Goal: Book appointment/travel/reservation

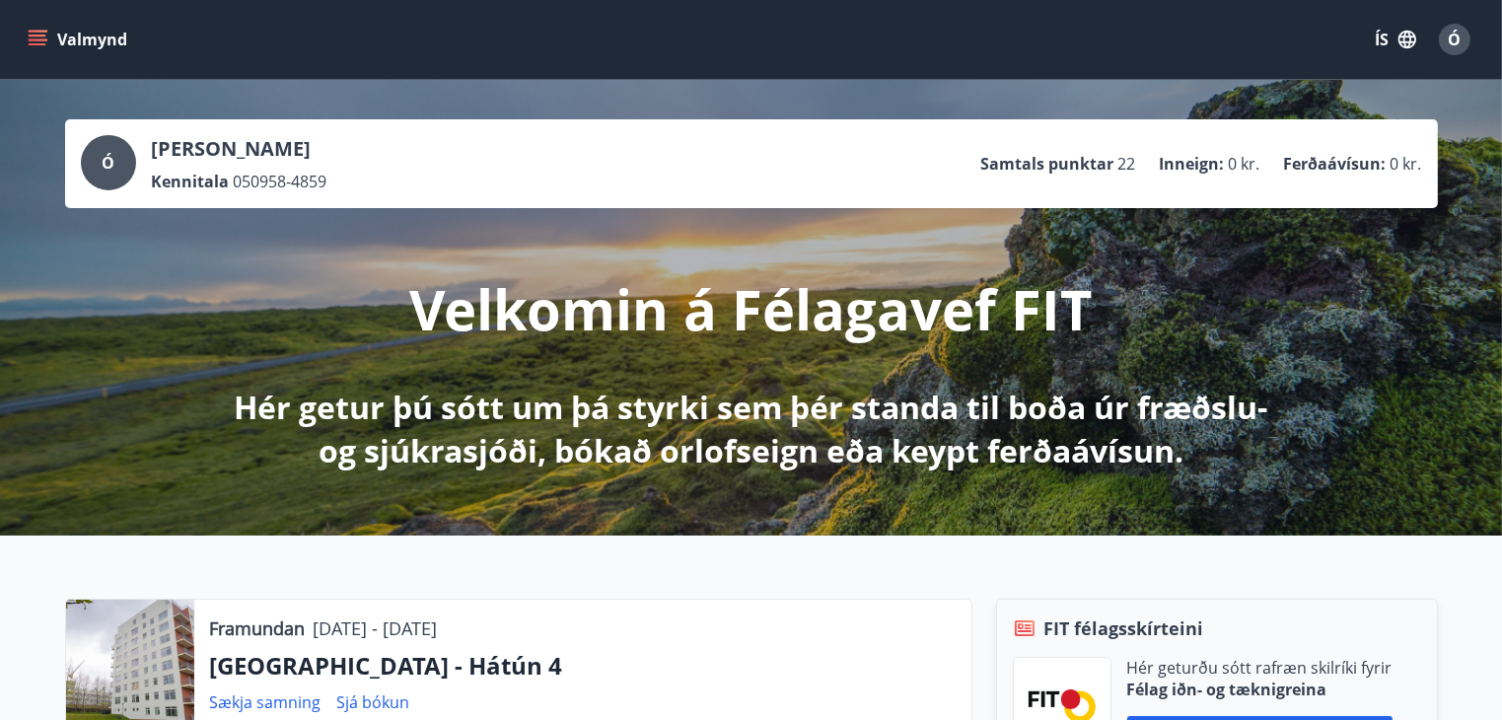
drag, startPoint x: 40, startPoint y: 43, endPoint x: 46, endPoint y: 32, distance: 13.2
click at [43, 37] on icon "menu" at bounding box center [38, 40] width 20 height 20
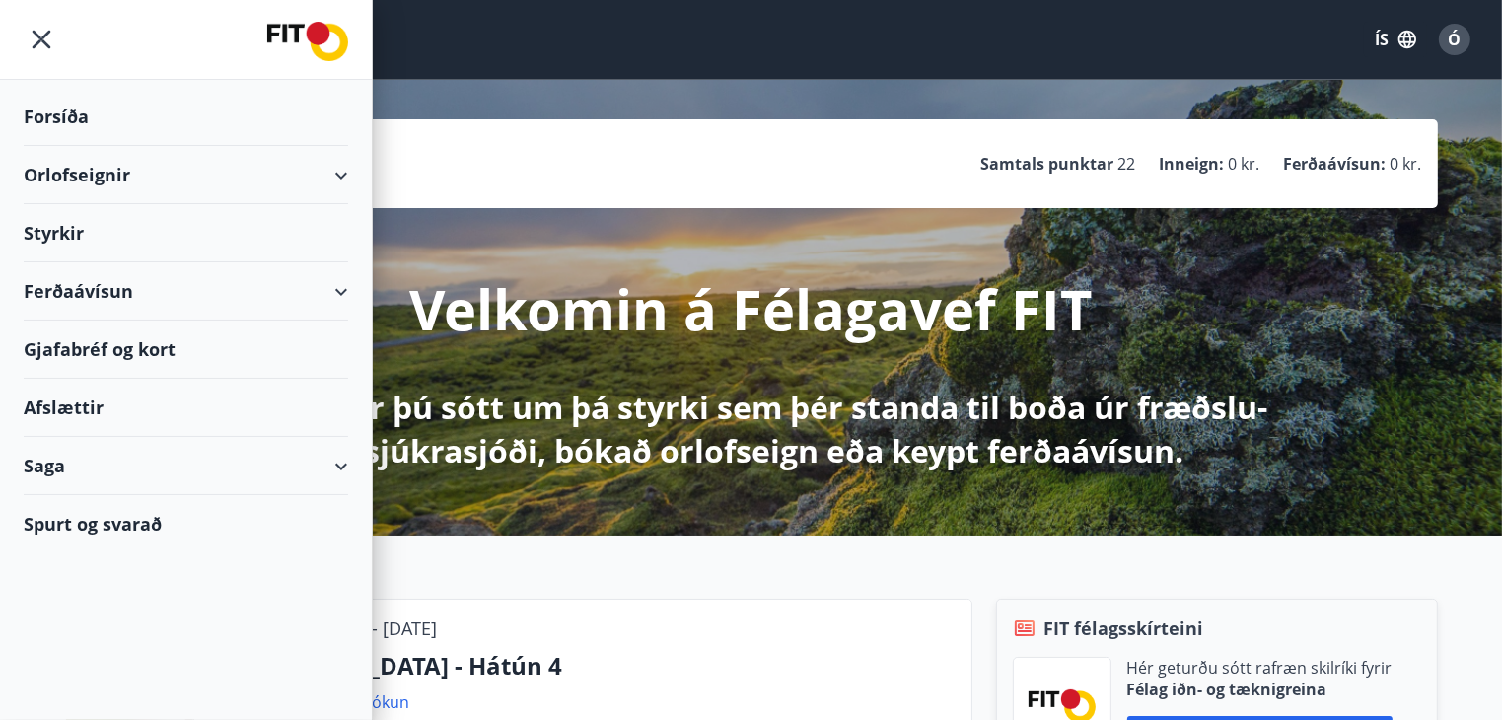
click at [91, 171] on div "Orlofseignir" at bounding box center [186, 175] width 325 height 58
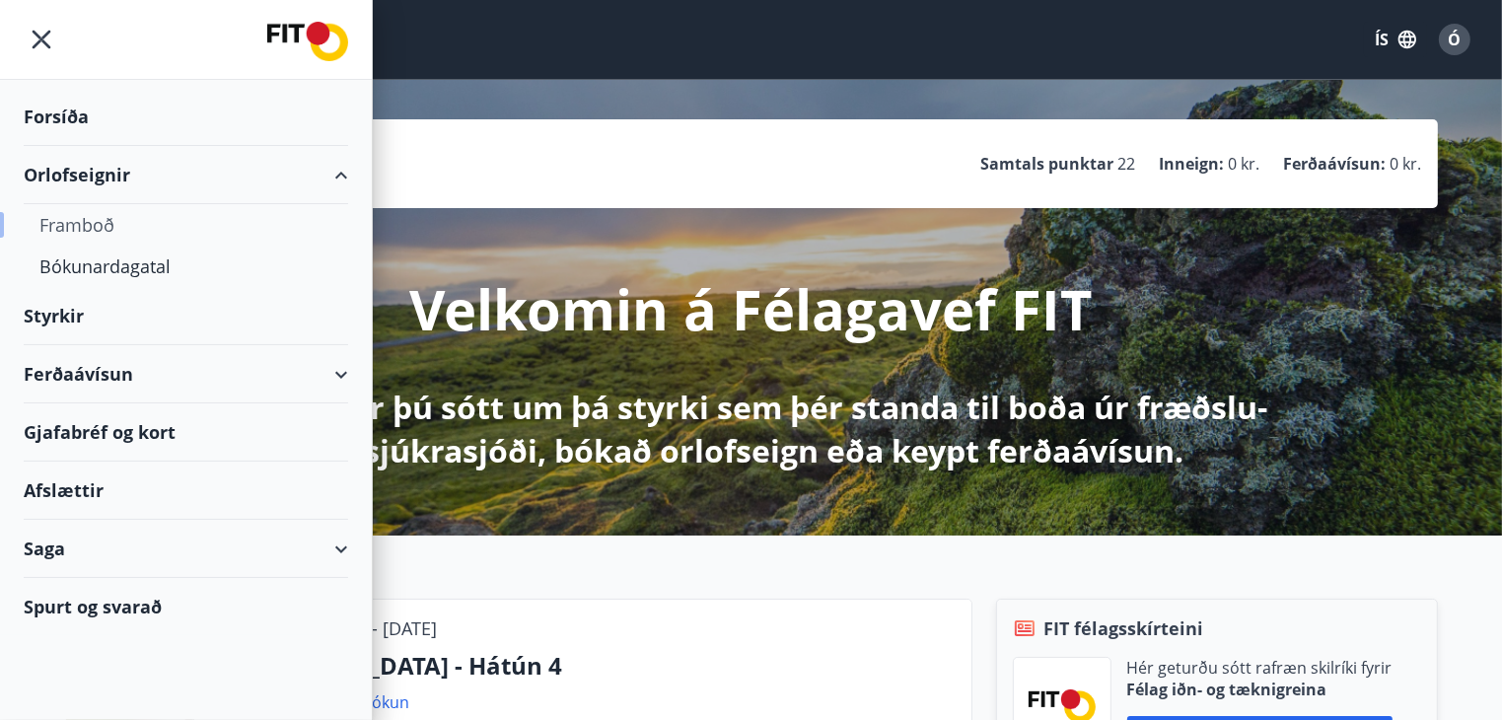
click at [74, 219] on div "Framboð" at bounding box center [185, 224] width 293 height 41
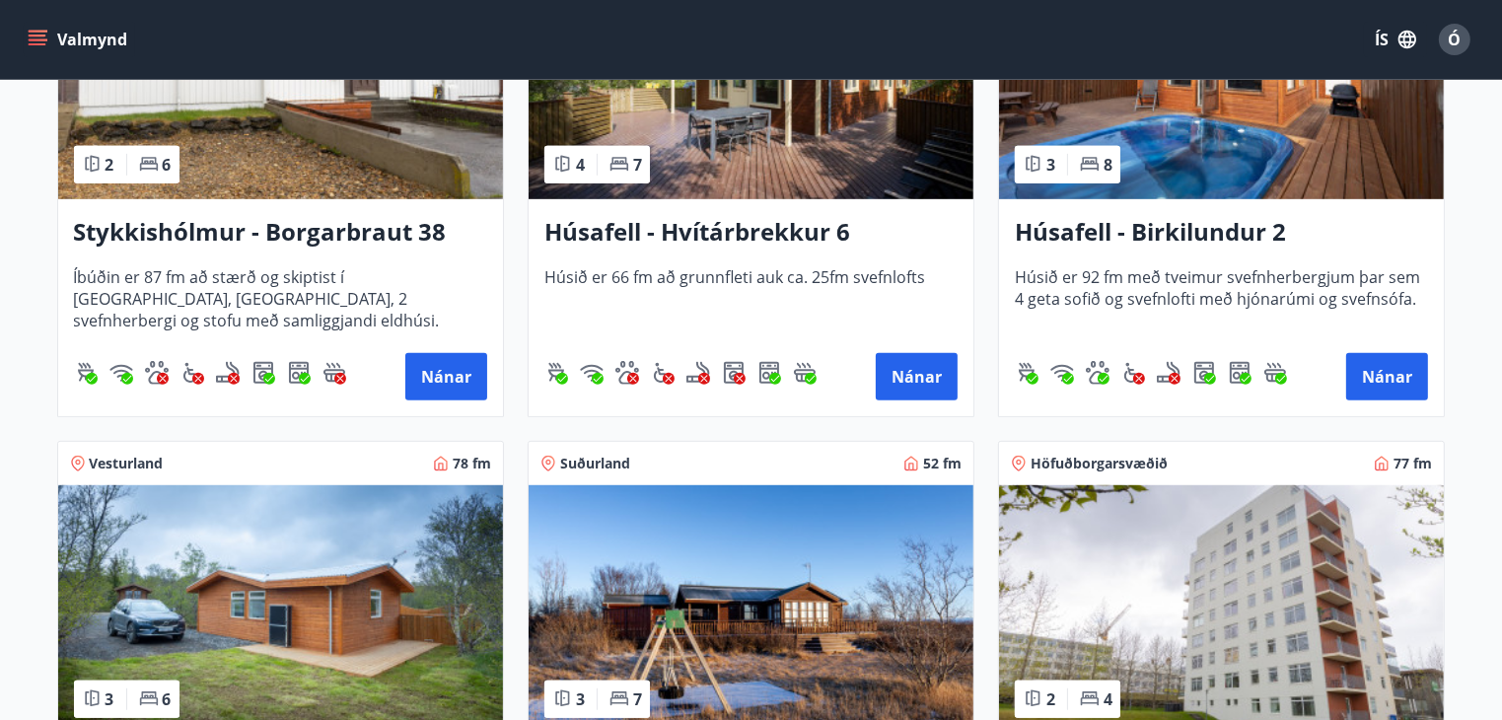
scroll to position [1085, 0]
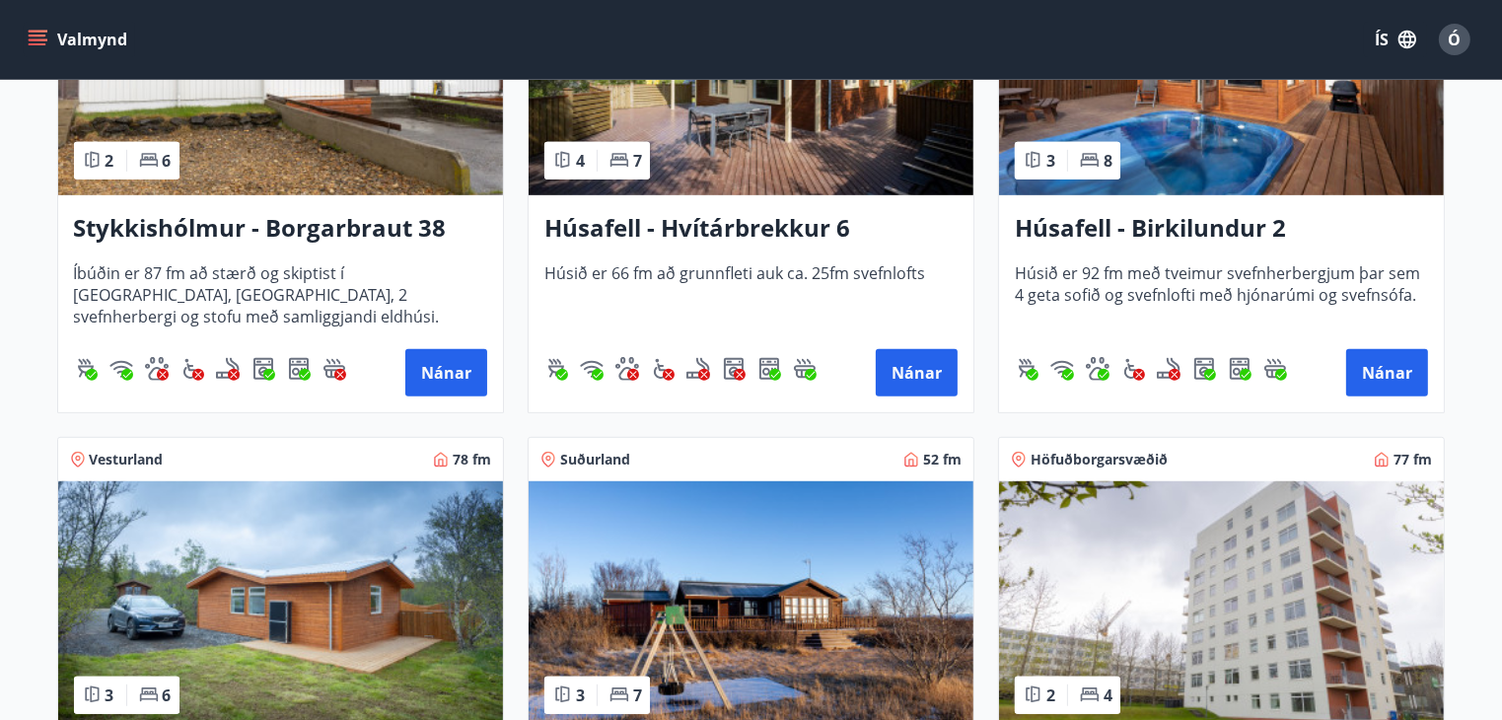
click at [1077, 600] on img at bounding box center [1221, 605] width 445 height 249
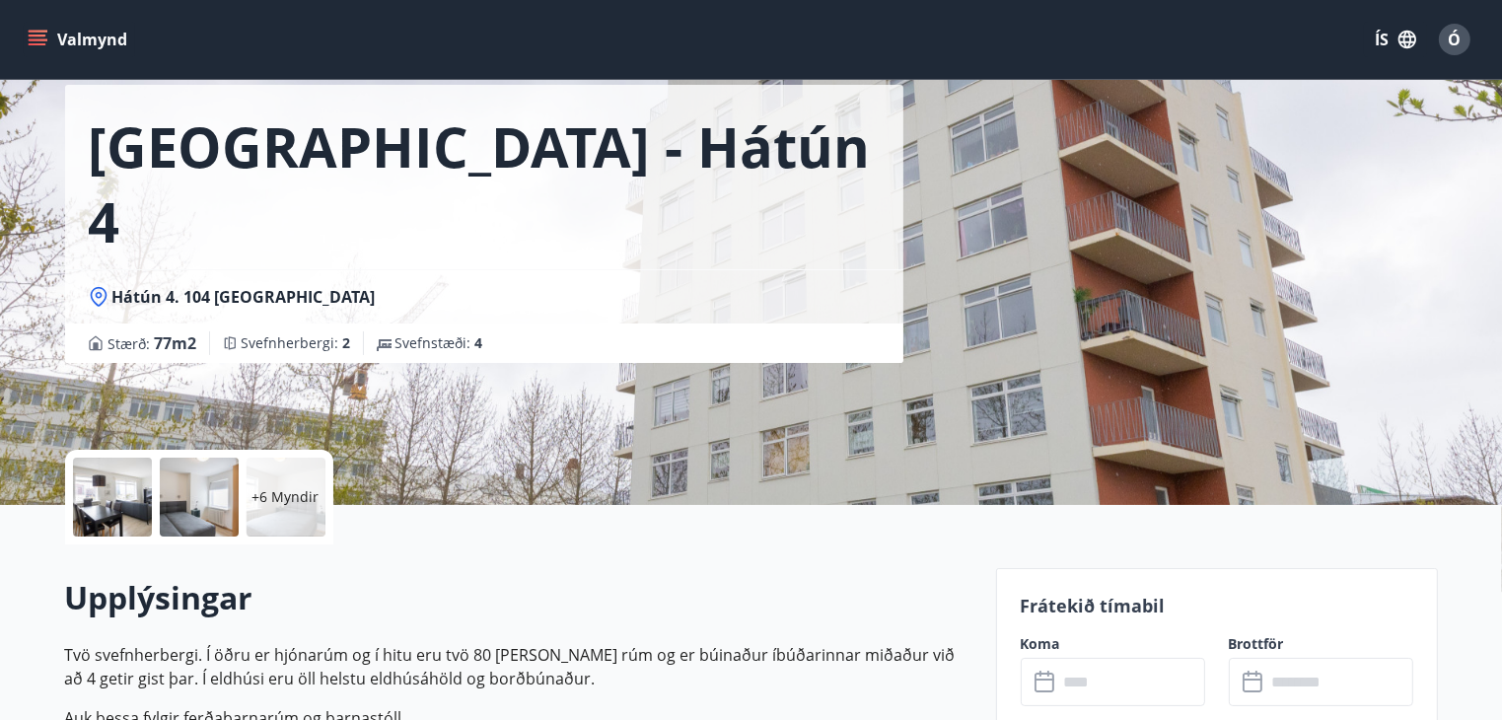
scroll to position [395, 0]
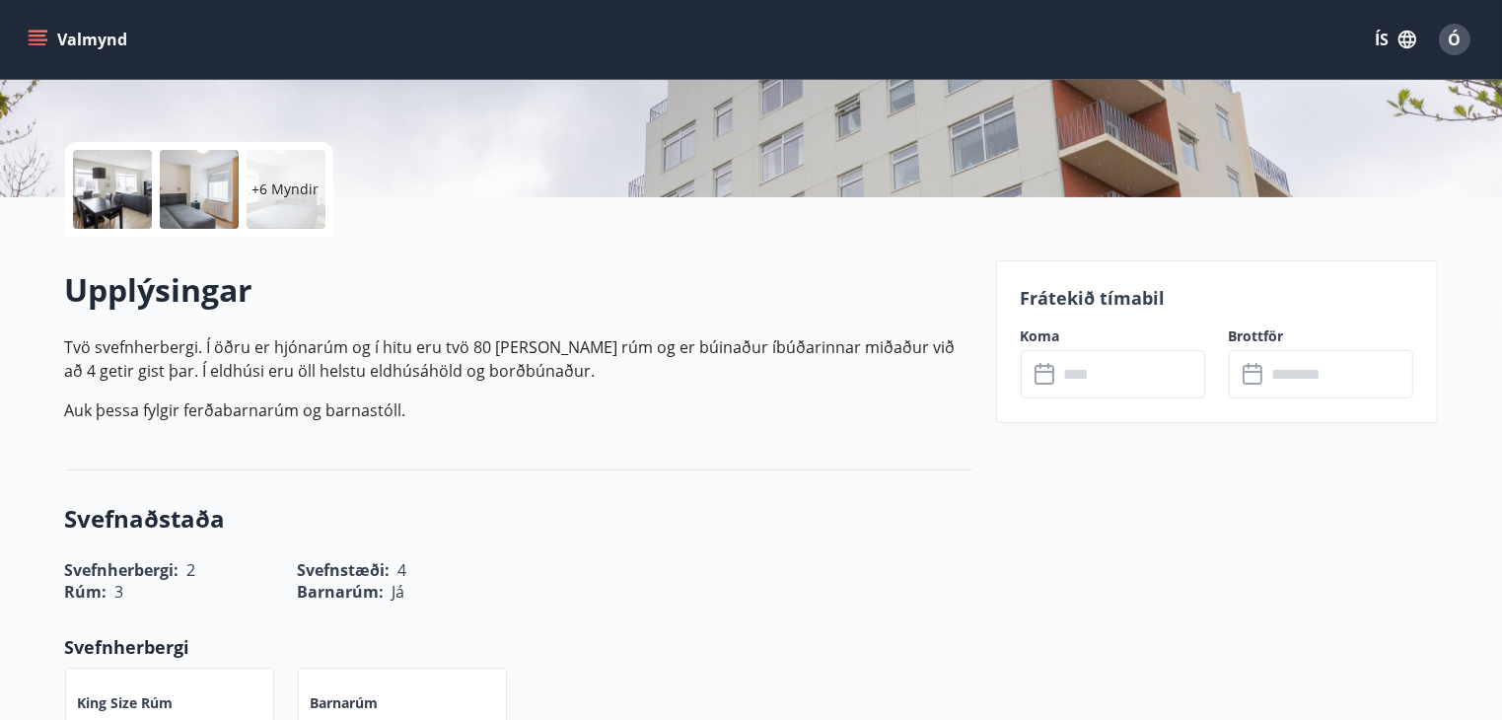
click at [1042, 372] on icon at bounding box center [1047, 375] width 24 height 24
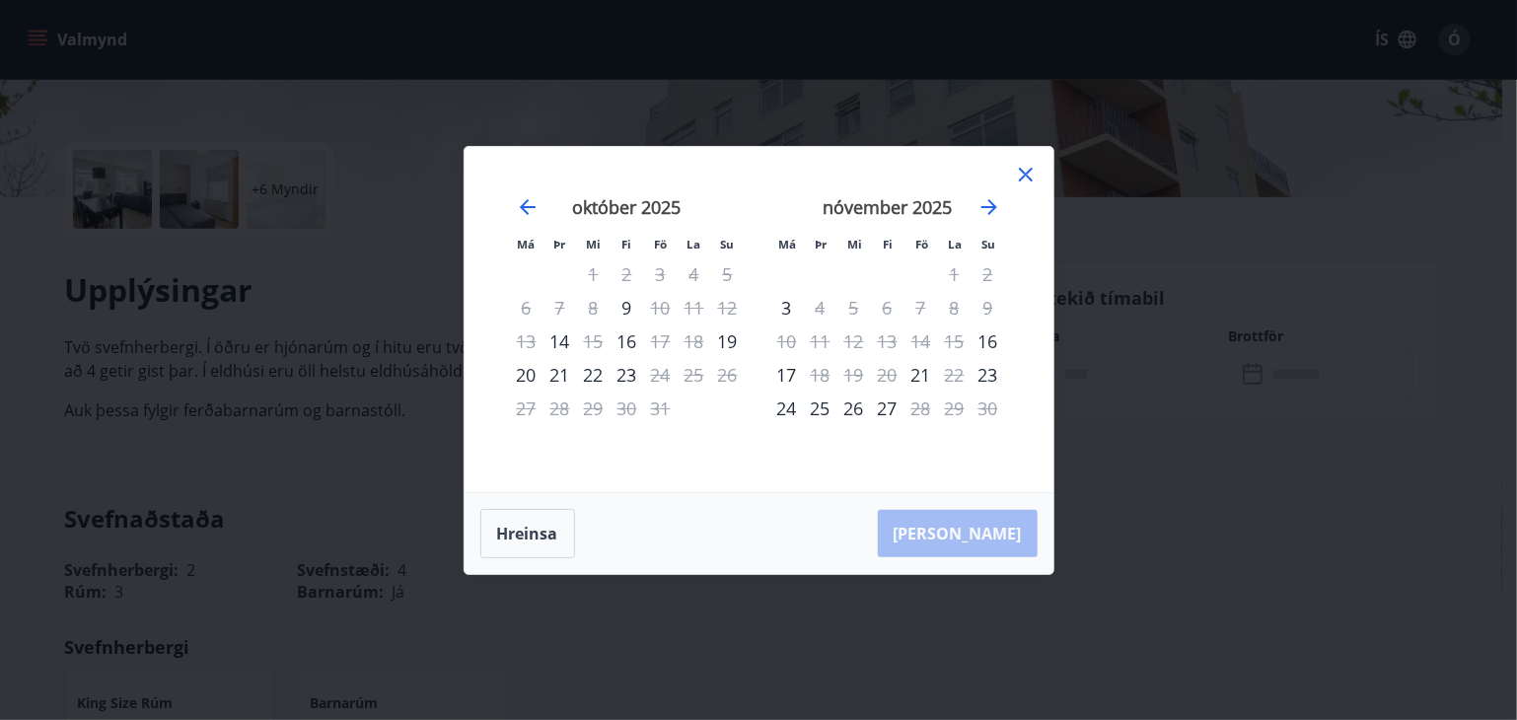
click at [1020, 167] on icon at bounding box center [1026, 175] width 24 height 24
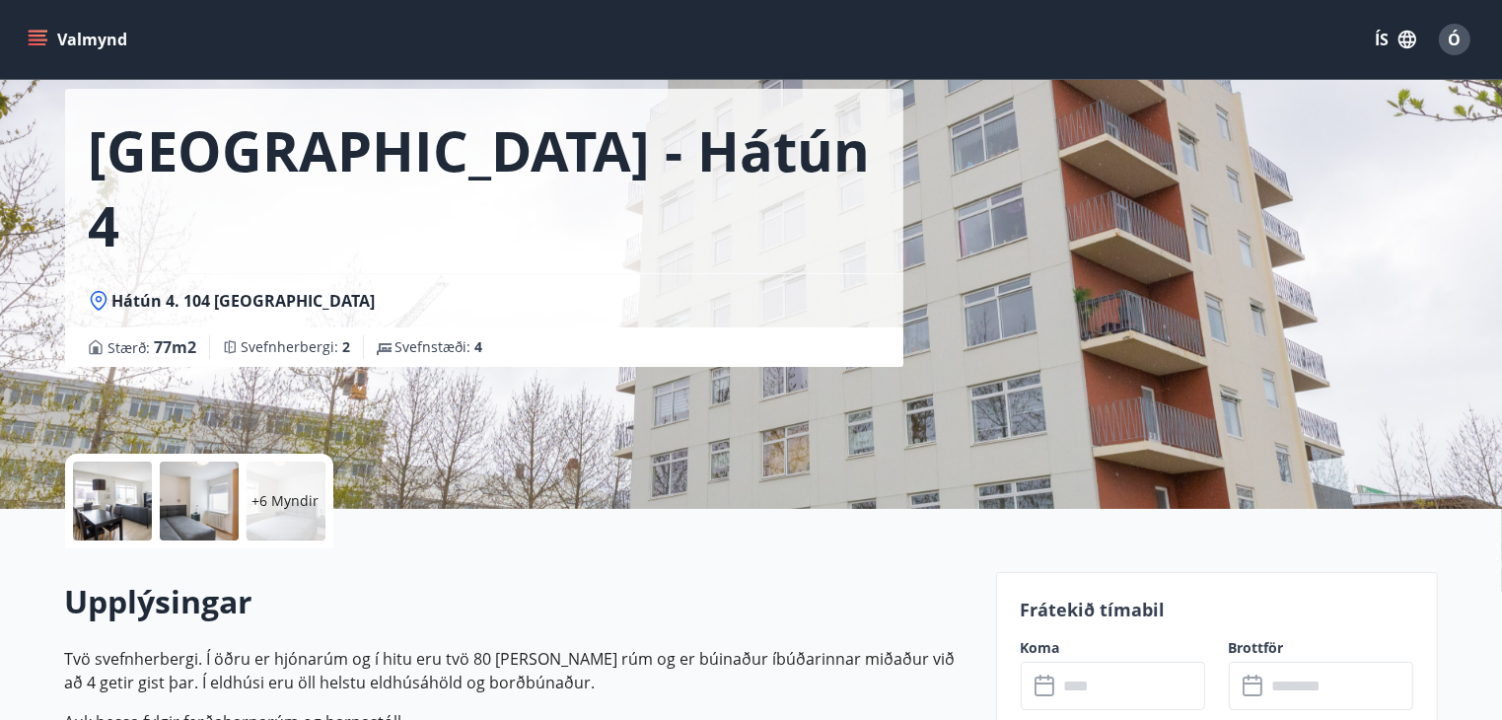
scroll to position [0, 0]
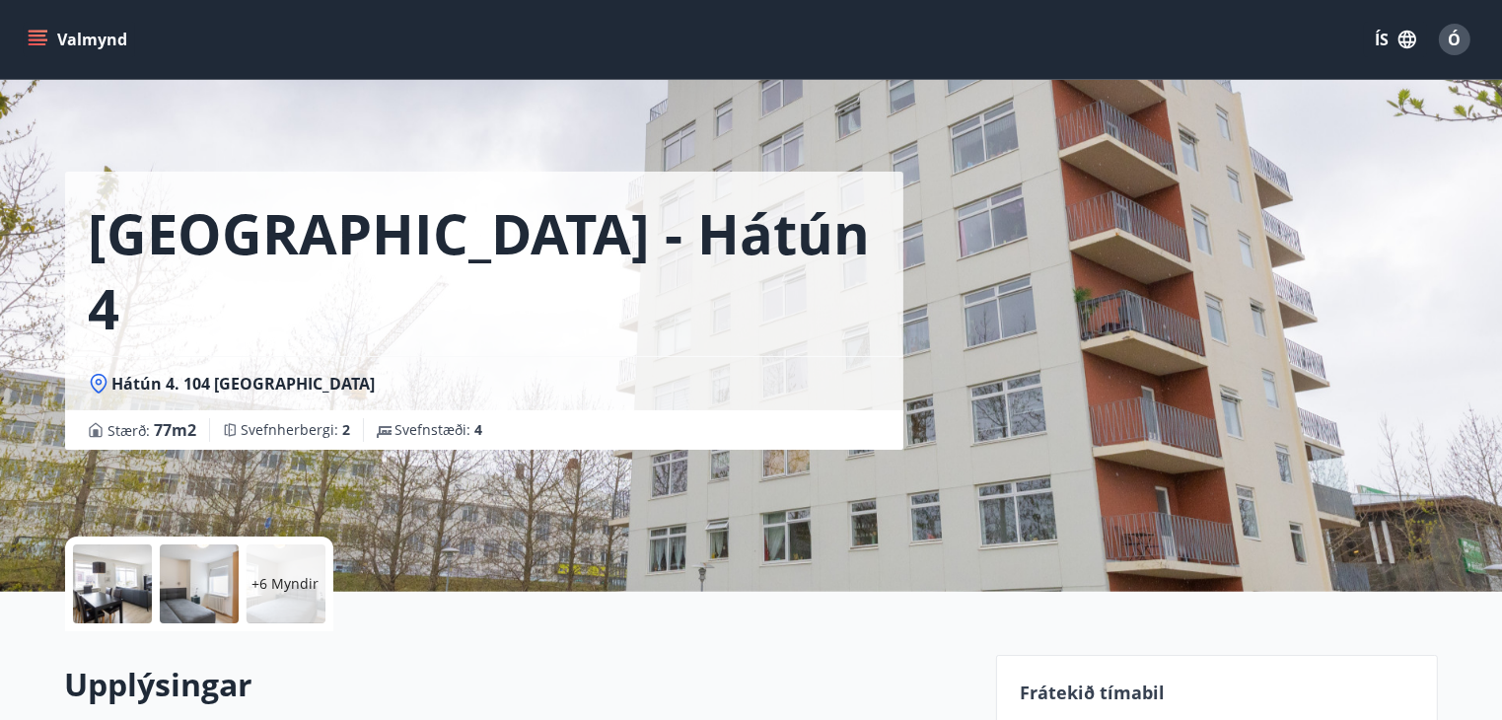
click at [34, 31] on icon "menu" at bounding box center [40, 32] width 22 height 2
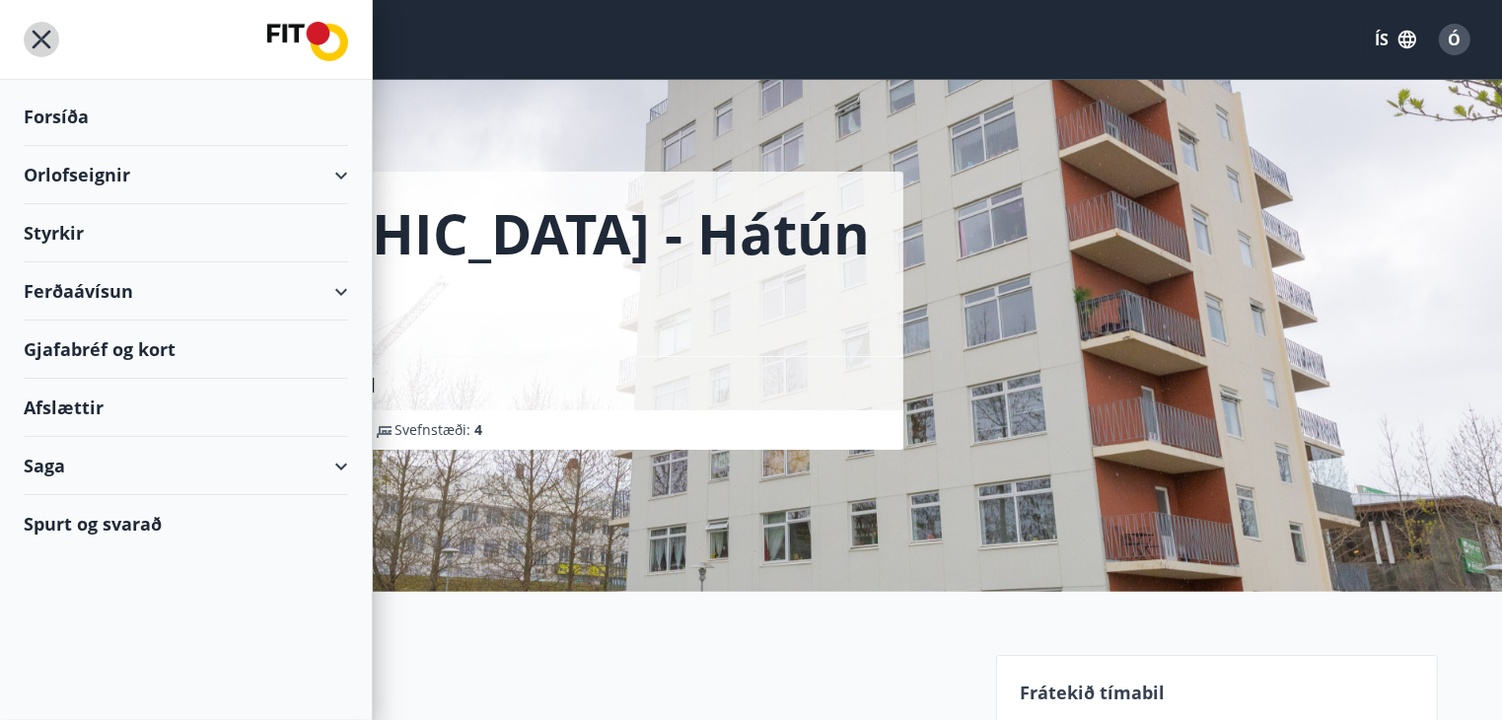
drag, startPoint x: 41, startPoint y: 43, endPoint x: 59, endPoint y: 16, distance: 32.8
click at [42, 37] on icon "menu" at bounding box center [42, 40] width 36 height 36
